Goal: Information Seeking & Learning: Learn about a topic

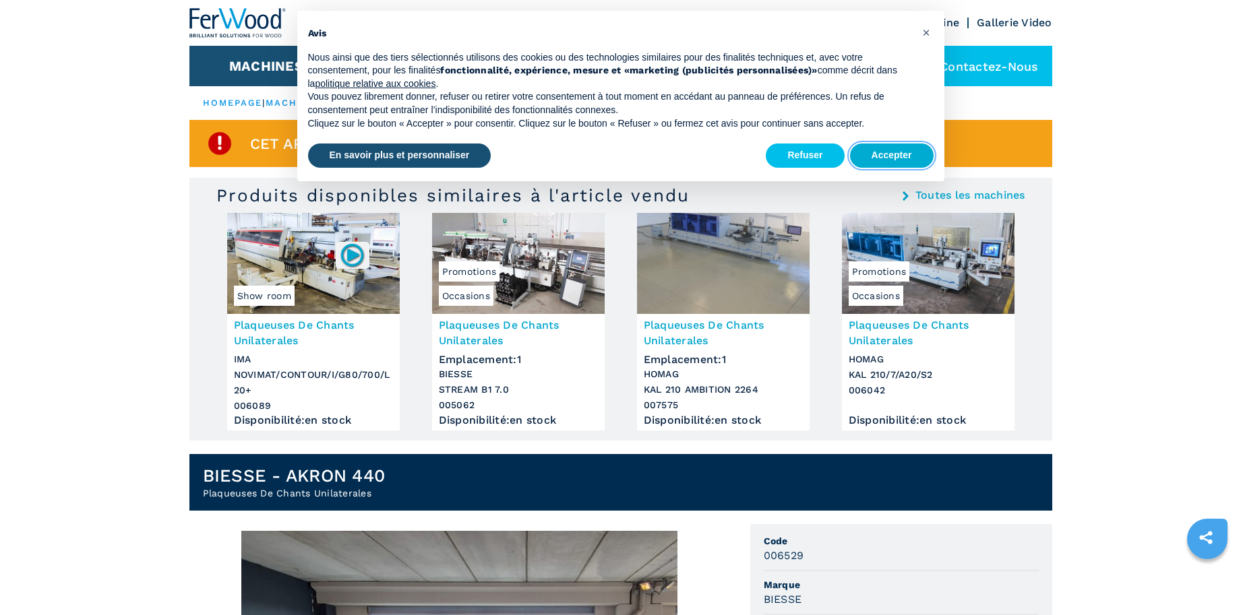
click at [888, 146] on button "Accepter" at bounding box center [892, 156] width 84 height 24
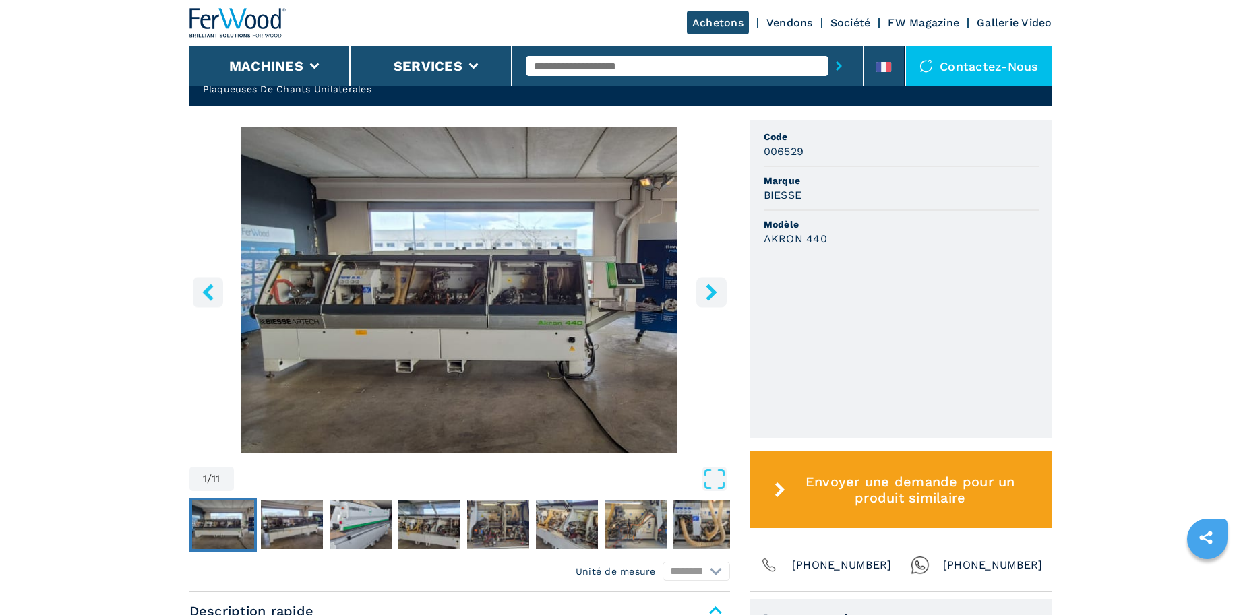
scroll to position [674, 0]
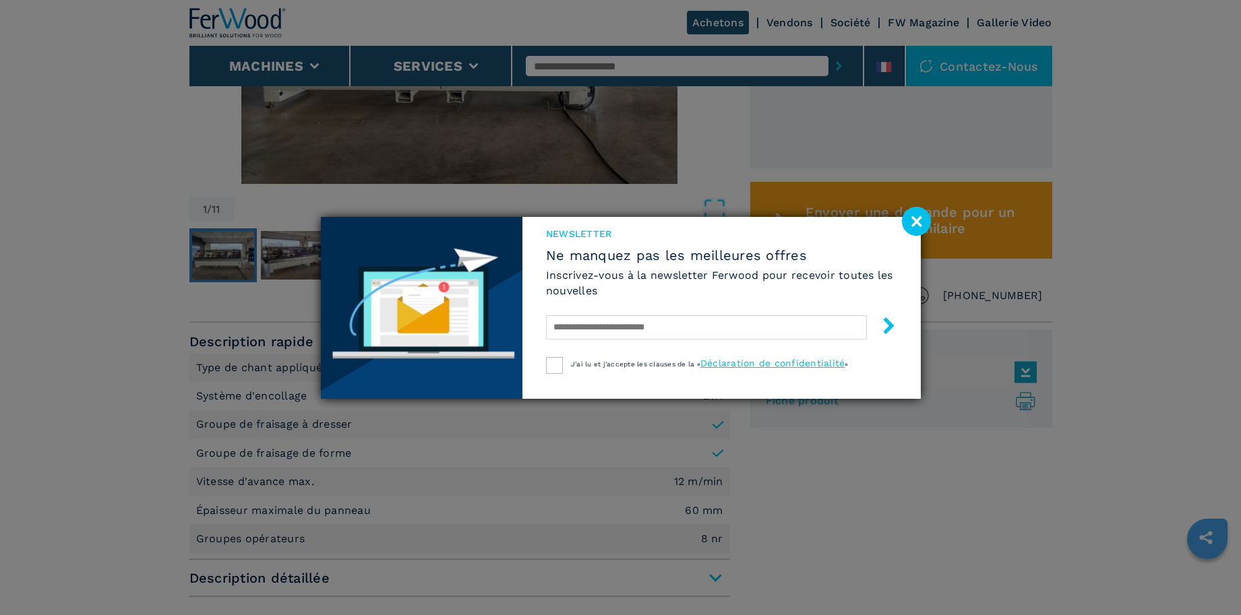
click at [913, 215] on image at bounding box center [916, 221] width 29 height 29
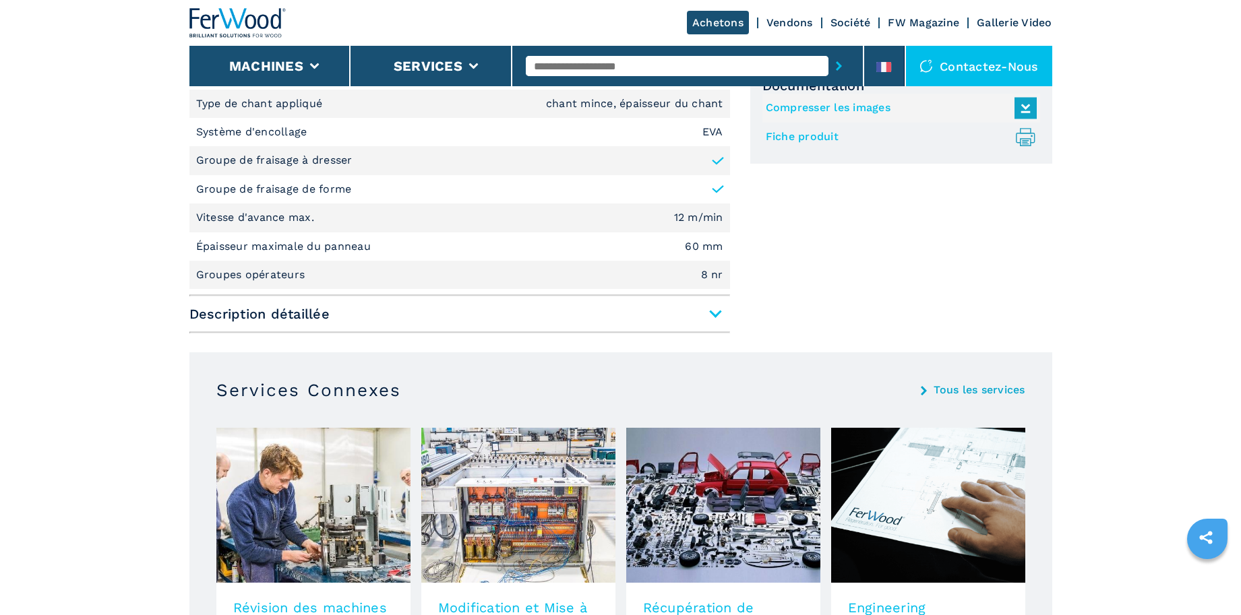
scroll to position [803, 0]
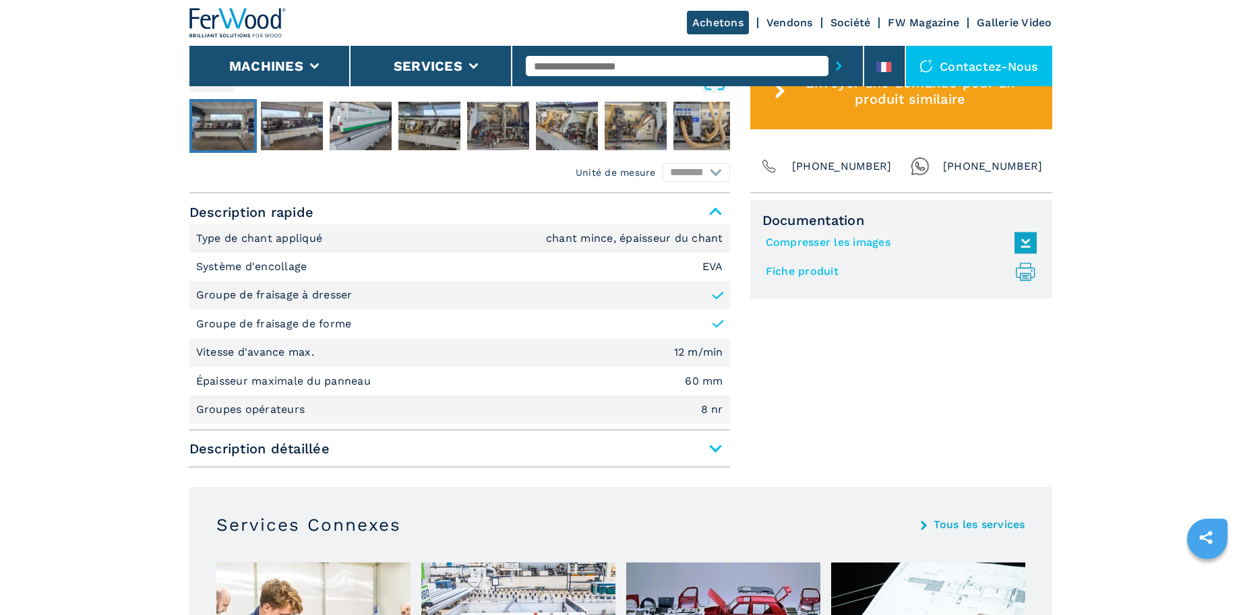
click at [716, 448] on span "Description détaillée" at bounding box center [459, 449] width 541 height 24
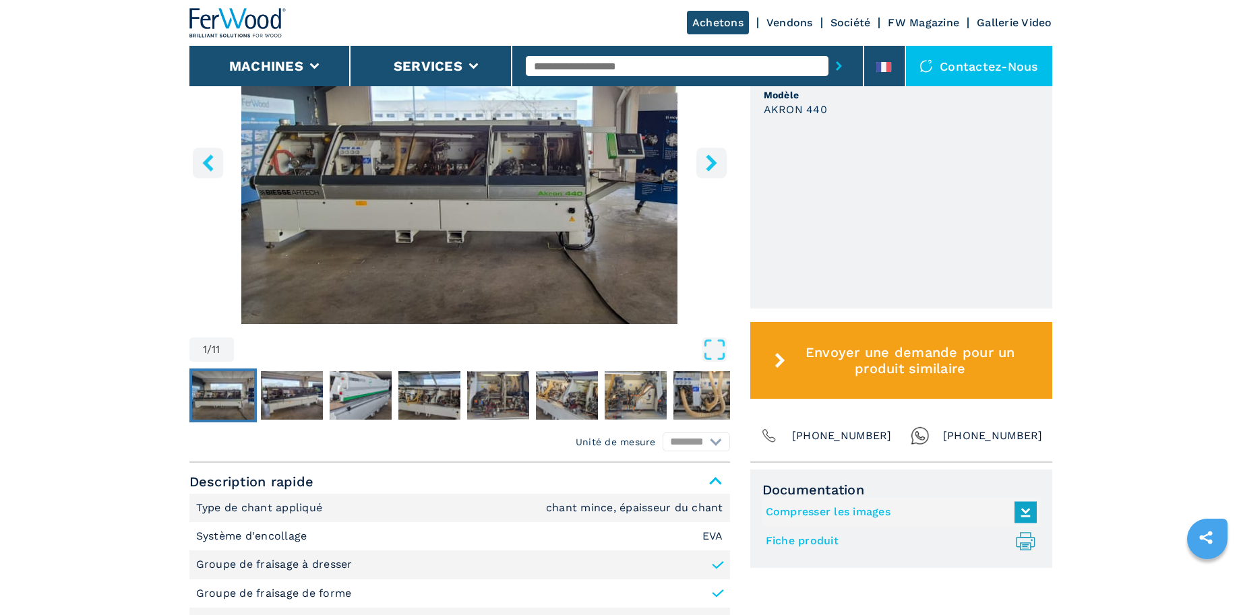
scroll to position [399, 0]
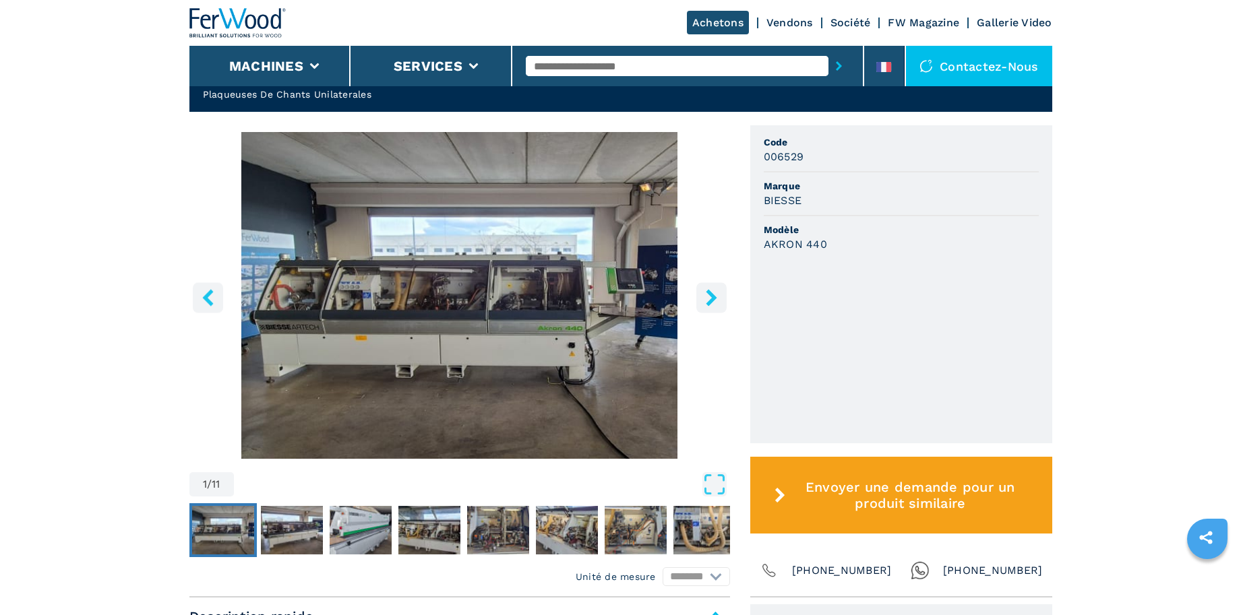
click at [709, 291] on icon "right-button" at bounding box center [711, 297] width 11 height 17
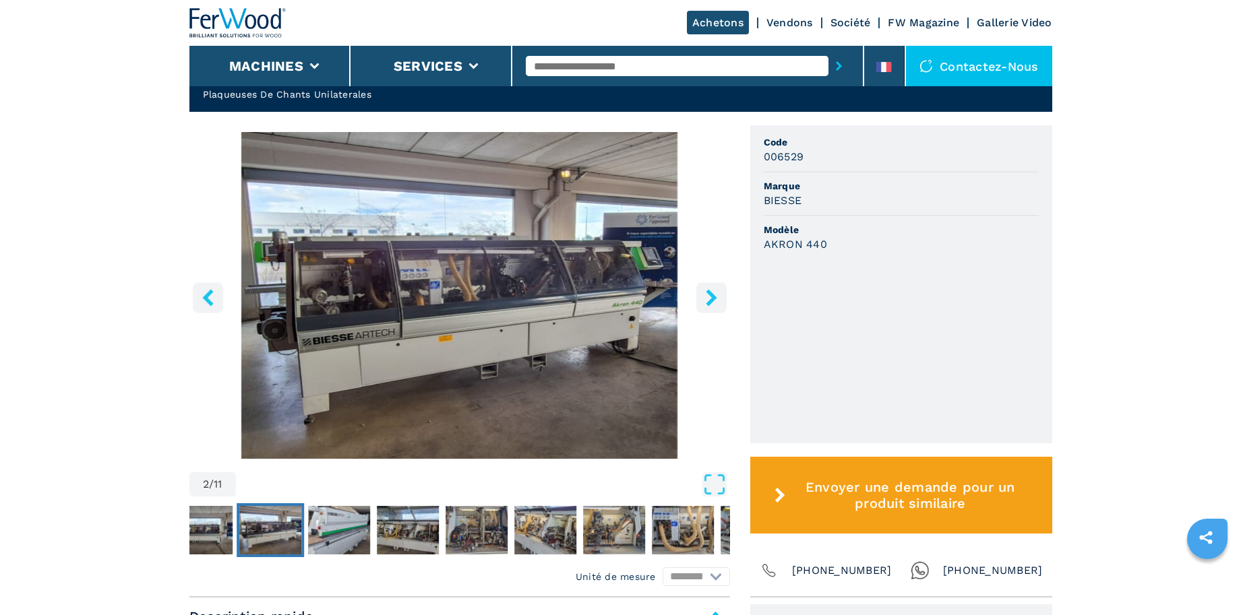
click at [708, 290] on icon "right-button" at bounding box center [711, 297] width 11 height 17
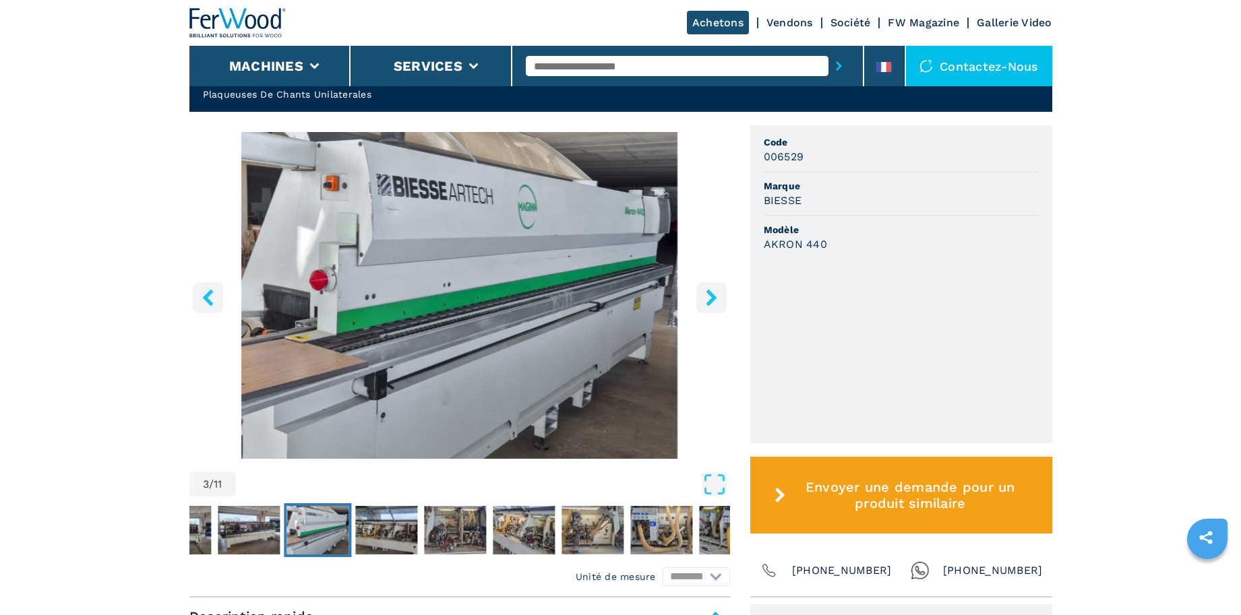
click at [708, 290] on icon "right-button" at bounding box center [711, 297] width 11 height 17
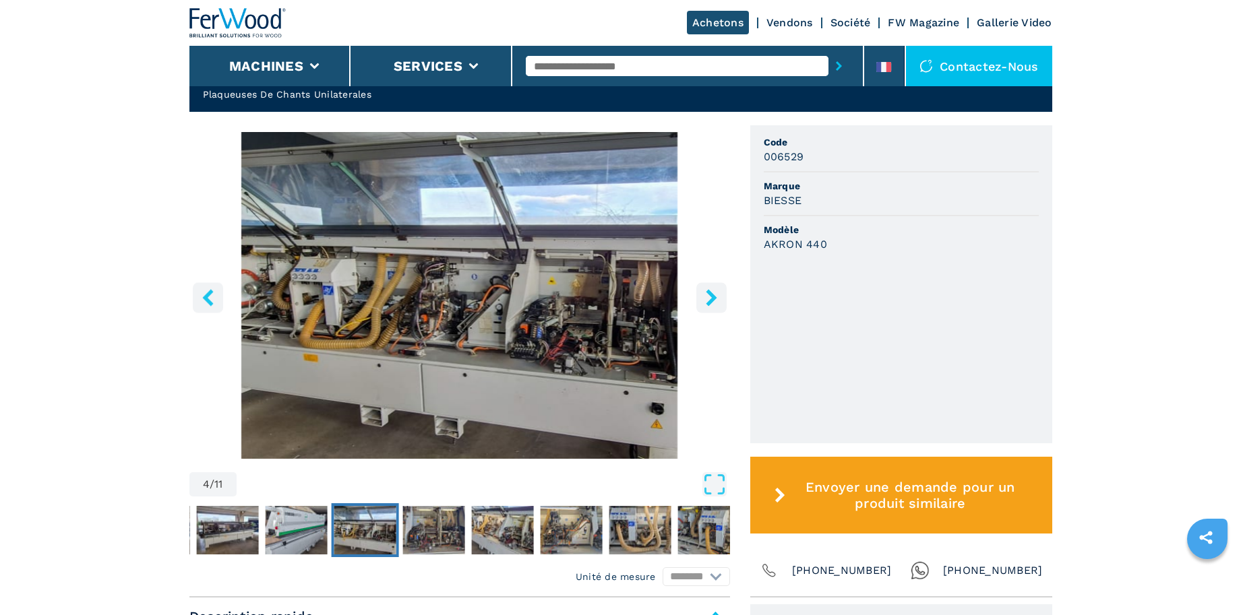
click at [708, 290] on icon "right-button" at bounding box center [711, 297] width 11 height 17
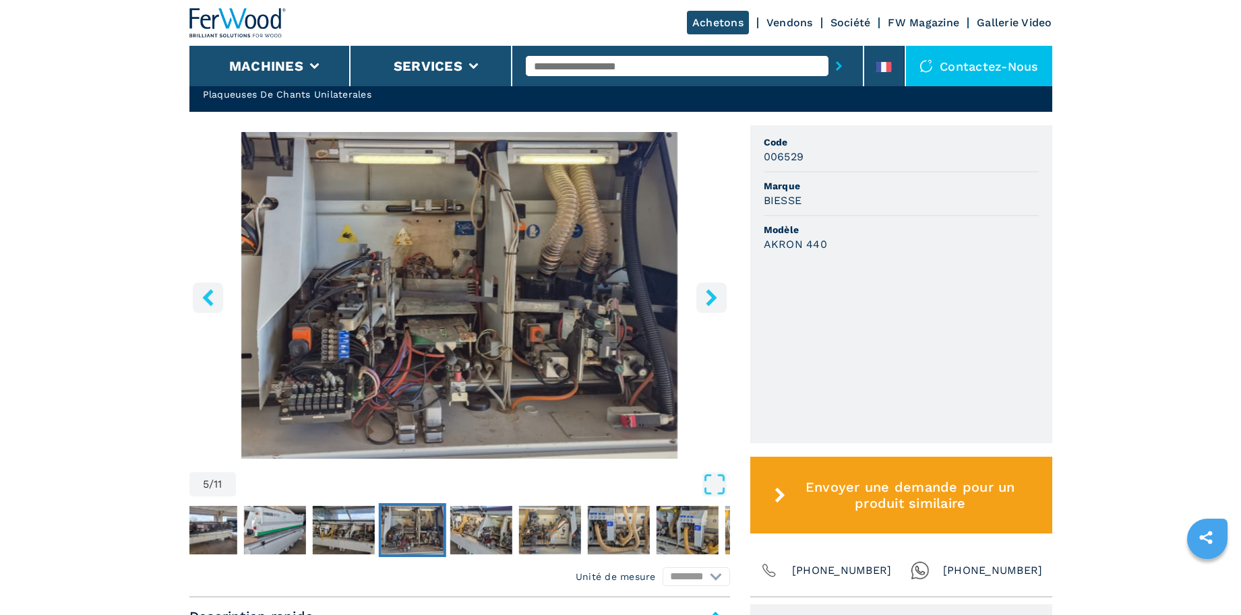
click at [708, 290] on icon "right-button" at bounding box center [711, 297] width 11 height 17
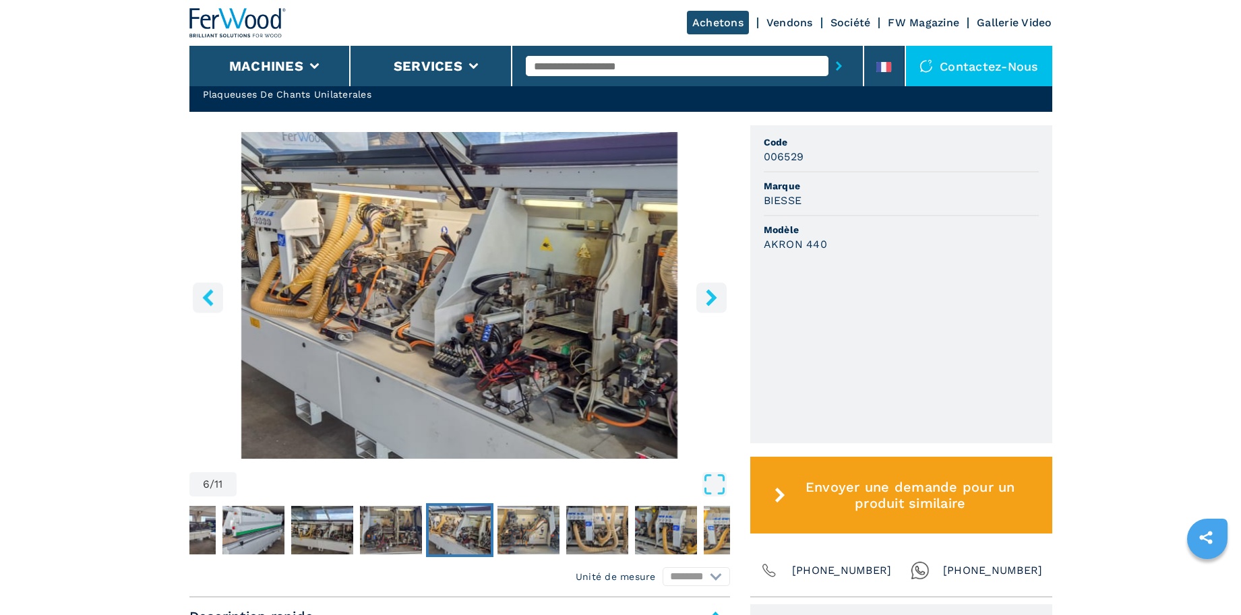
click at [708, 290] on icon "right-button" at bounding box center [711, 297] width 11 height 17
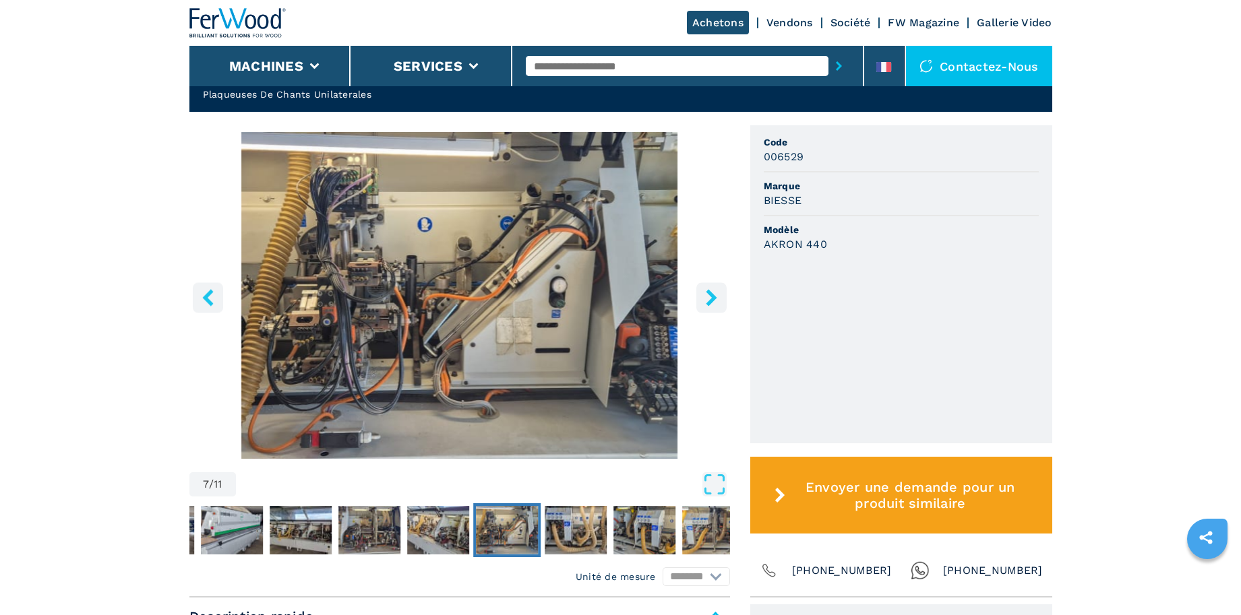
click at [708, 290] on icon "right-button" at bounding box center [711, 297] width 11 height 17
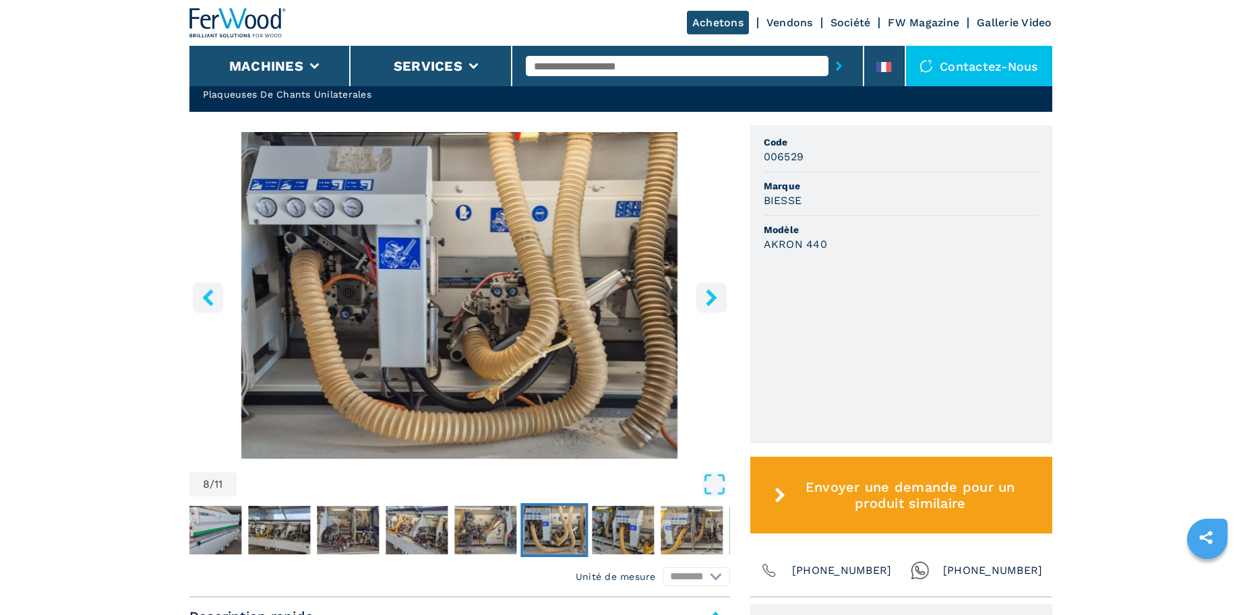
click at [708, 290] on icon "right-button" at bounding box center [711, 297] width 11 height 17
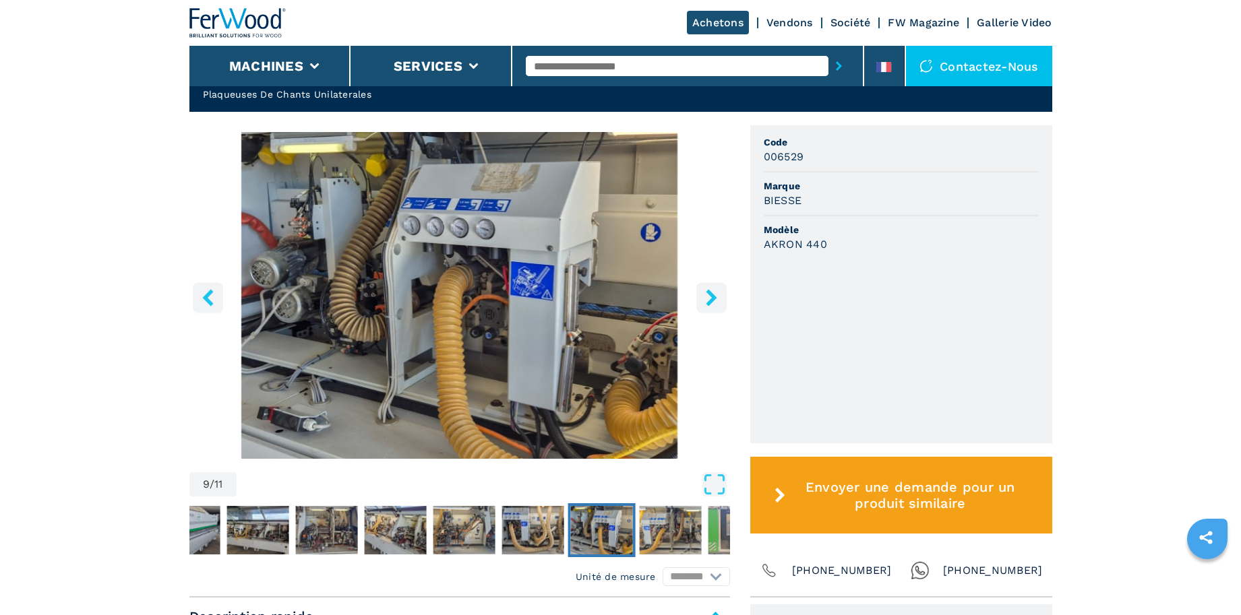
click at [708, 290] on icon "right-button" at bounding box center [711, 297] width 11 height 17
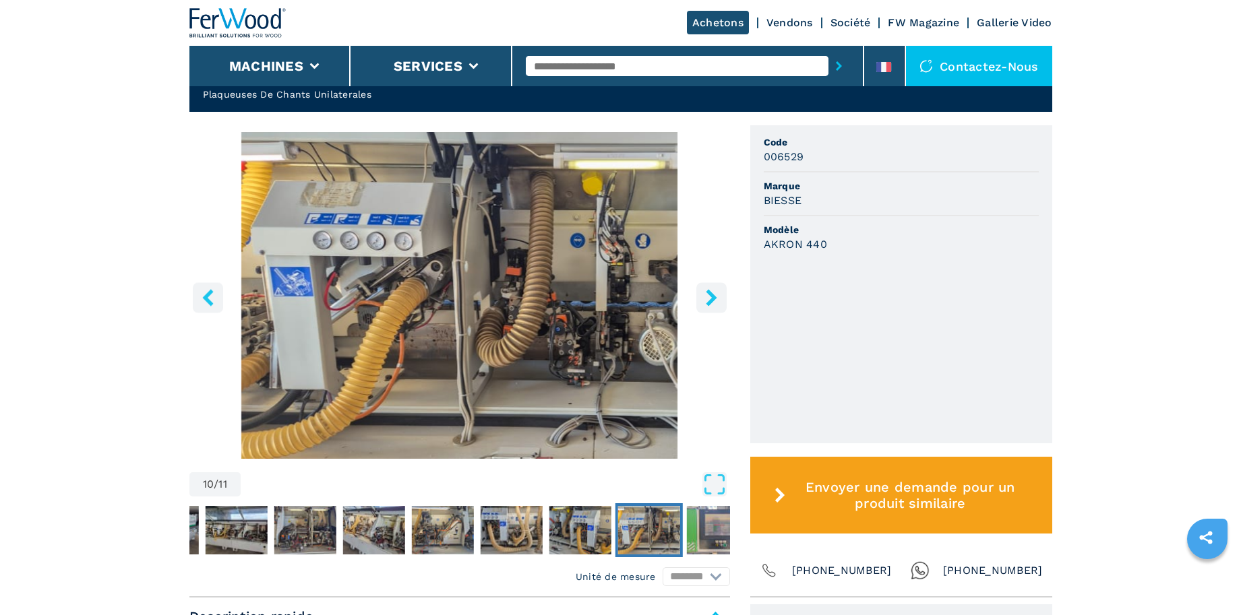
click at [708, 290] on icon "right-button" at bounding box center [711, 297] width 11 height 17
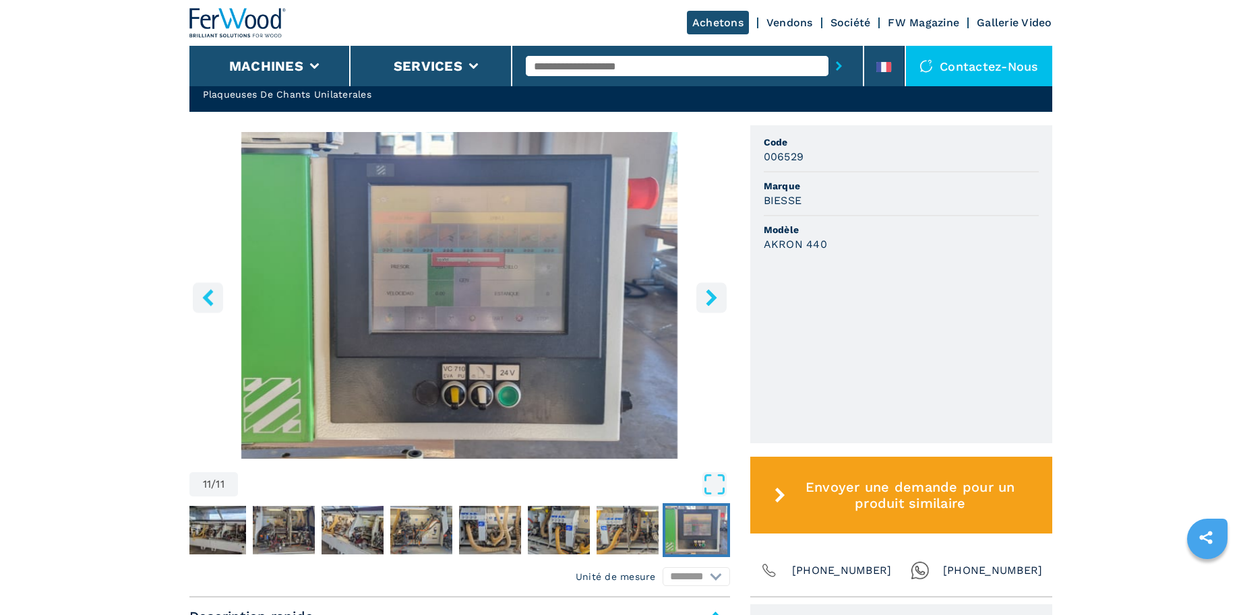
click at [708, 290] on icon "right-button" at bounding box center [711, 297] width 11 height 17
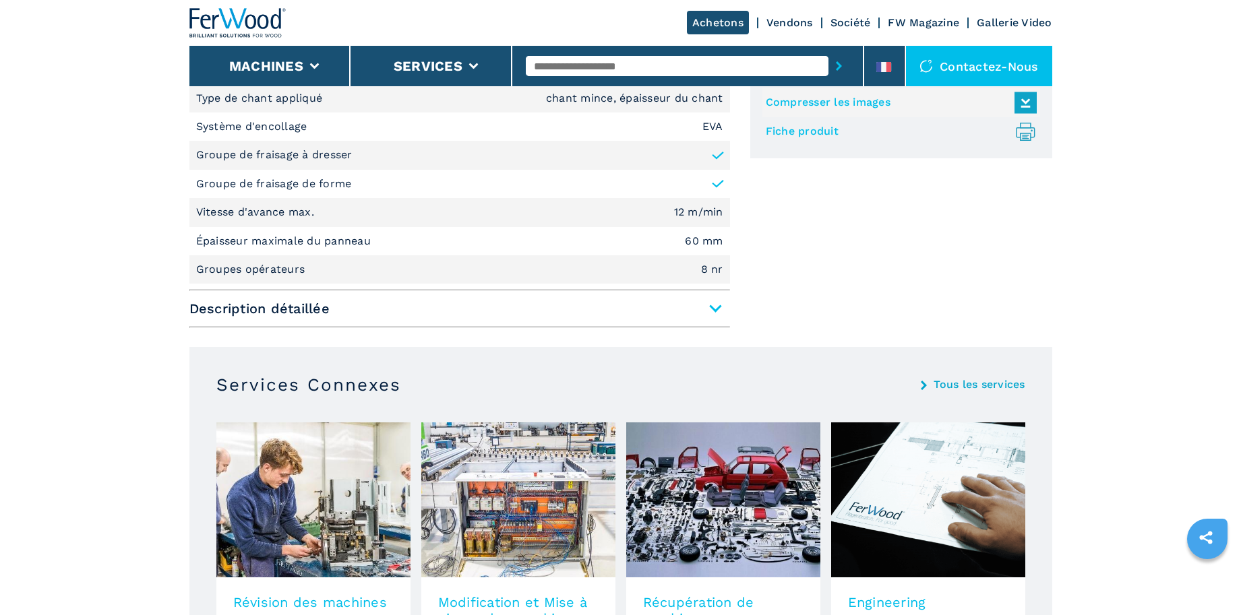
scroll to position [1078, 0]
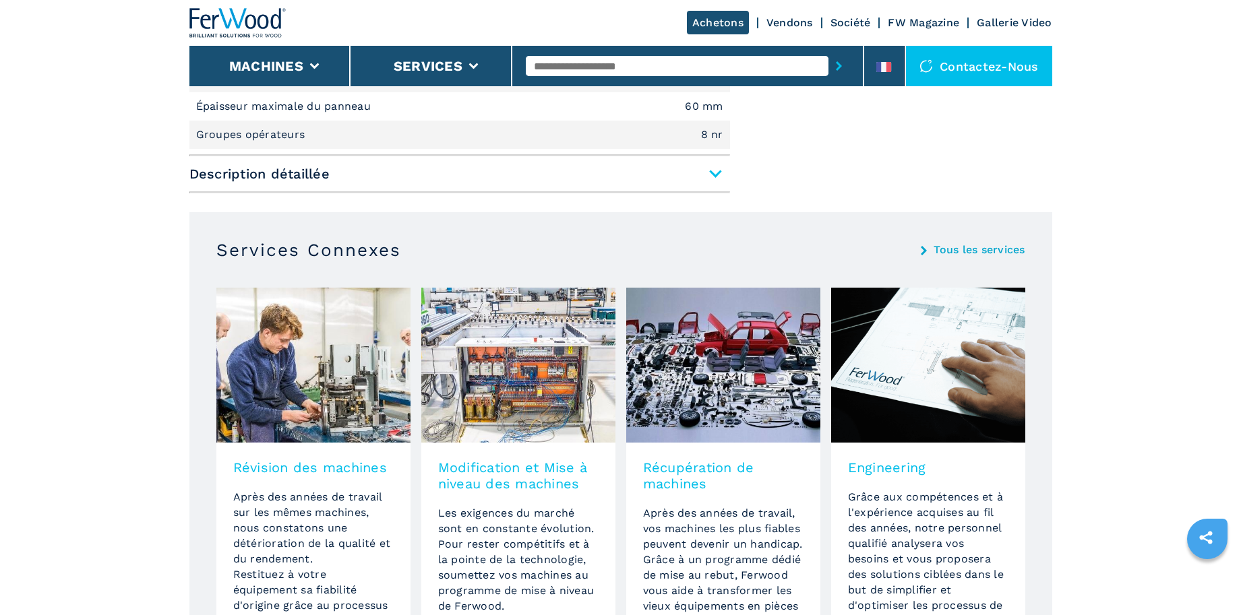
click at [711, 171] on span "Description détaillée" at bounding box center [459, 174] width 541 height 24
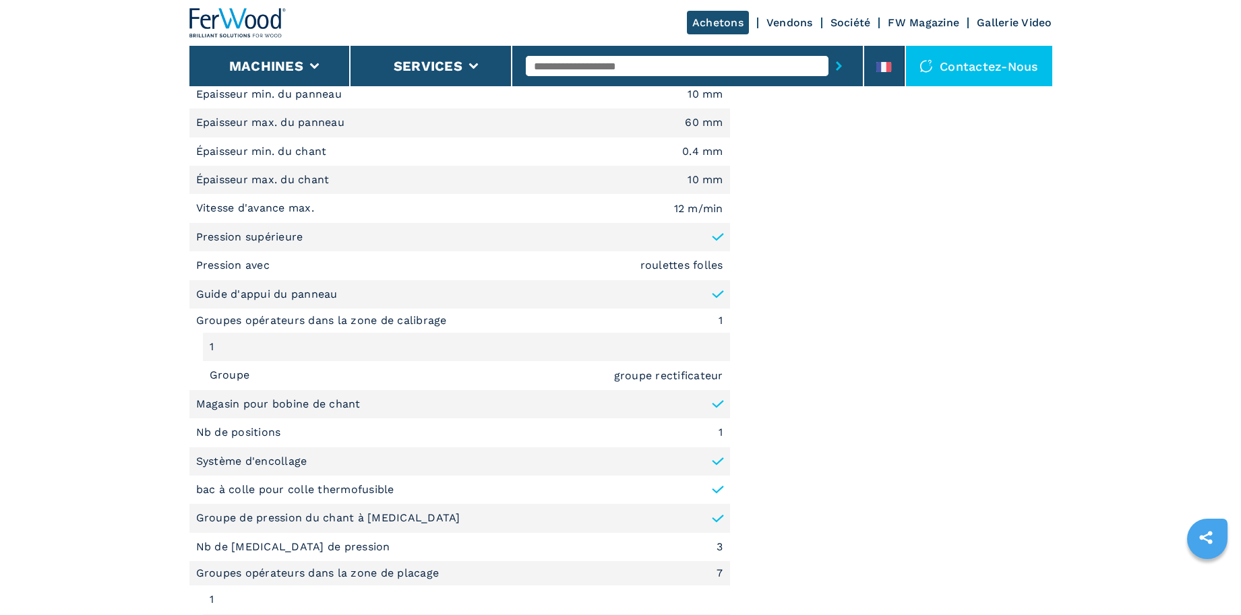
scroll to position [539, 0]
